Goal: Transaction & Acquisition: Register for event/course

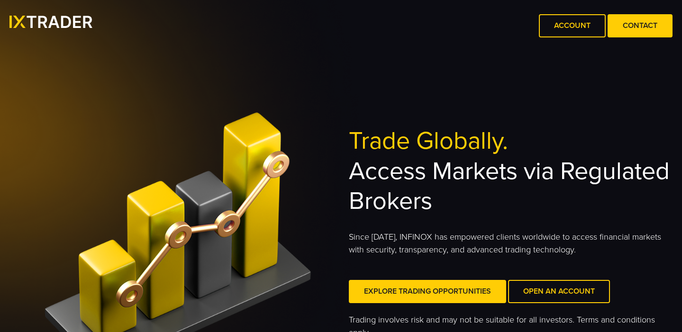
click at [433, 98] on div "Trade Globally. Access Markets via Regulated Brokers Since [DATE], INFINOX has …" at bounding box center [341, 234] width 682 height 387
click at [573, 26] on span at bounding box center [573, 26] width 0 height 0
